Goal: Information Seeking & Learning: Learn about a topic

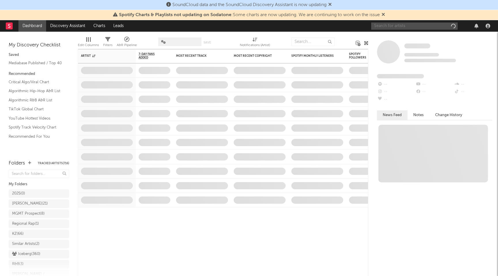
click at [411, 25] on input "text" at bounding box center [415, 26] width 87 height 7
click at [406, 27] on input "lilchika" at bounding box center [415, 26] width 87 height 7
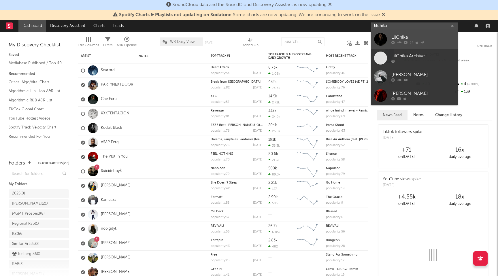
type input "lilchika"
click at [407, 37] on div "LilChika" at bounding box center [423, 37] width 63 height 7
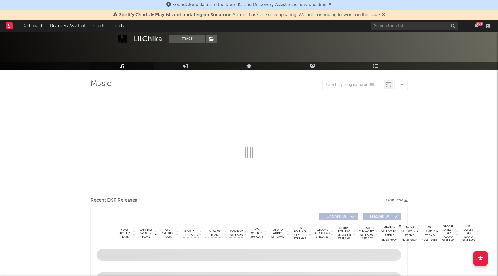
select select "1w"
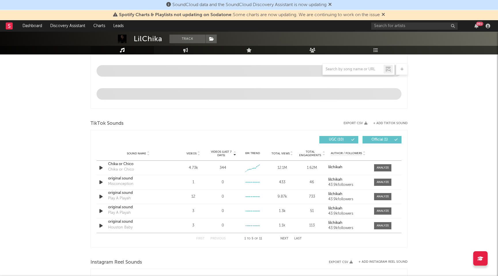
scroll to position [318, 0]
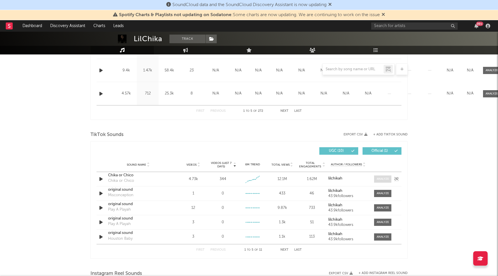
click at [385, 177] on div at bounding box center [383, 179] width 12 height 4
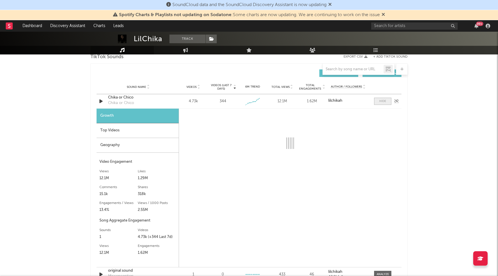
scroll to position [405, 0]
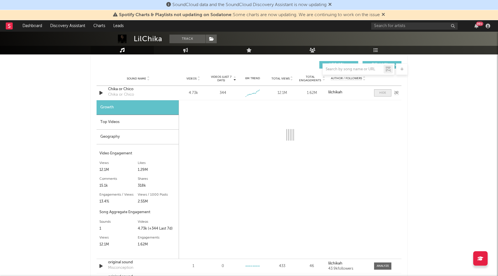
select select "1w"
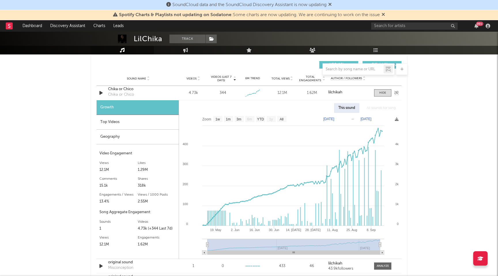
click at [127, 88] on div "Chika or Chico" at bounding box center [138, 90] width 60 height 6
